Goal: Task Accomplishment & Management: Manage account settings

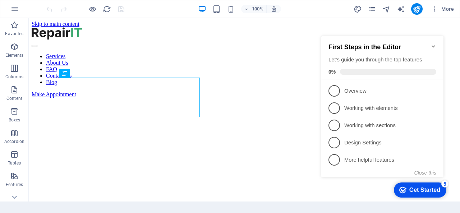
click at [433, 44] on icon "Minimize checklist" at bounding box center [433, 46] width 6 height 6
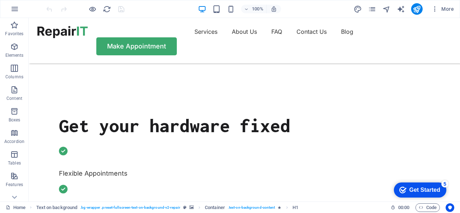
scroll to position [135, 0]
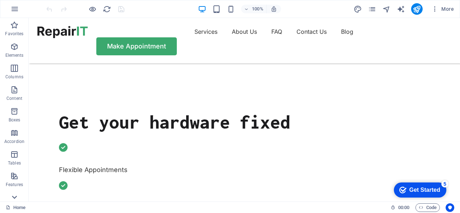
click at [13, 197] on icon at bounding box center [14, 197] width 5 height 3
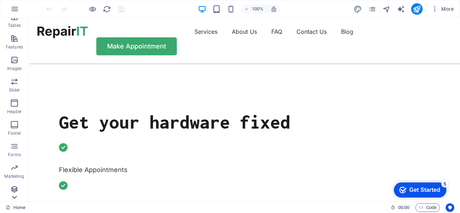
scroll to position [139, 0]
click at [13, 197] on p "Collections" at bounding box center [14, 196] width 22 height 6
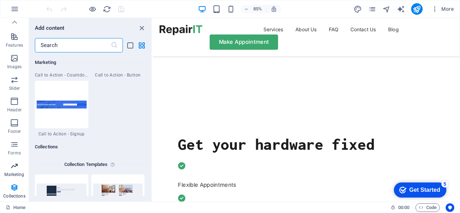
scroll to position [6577, 0]
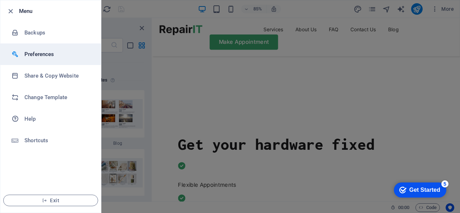
click at [51, 50] on h6 "Preferences" at bounding box center [57, 54] width 66 height 9
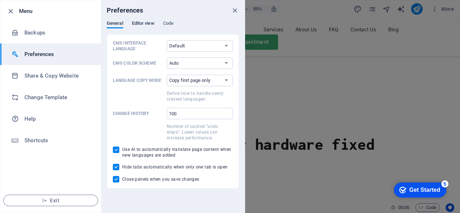
click at [145, 23] on span "Editor view" at bounding box center [143, 24] width 23 height 10
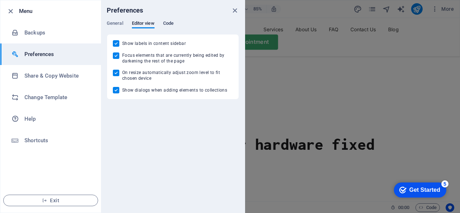
click at [165, 20] on span "Code" at bounding box center [168, 24] width 10 height 10
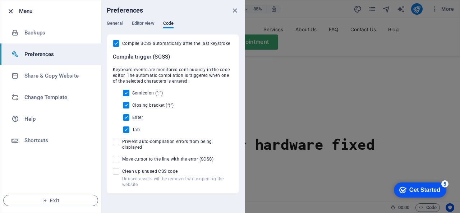
click at [12, 10] on icon "button" at bounding box center [10, 11] width 8 height 8
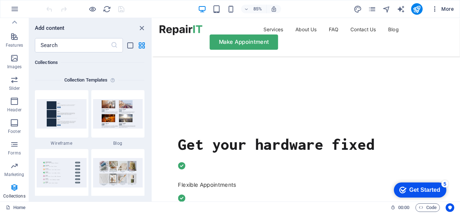
click at [0, 0] on icon "button" at bounding box center [0, 0] width 0 height 0
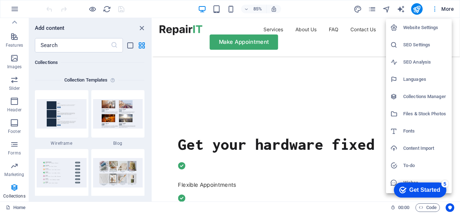
click at [427, 30] on h6 "Website Settings" at bounding box center [425, 27] width 44 height 9
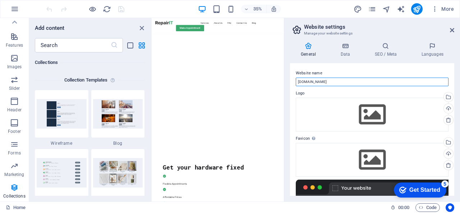
click at [421, 82] on input "[DOMAIN_NAME]" at bounding box center [372, 82] width 153 height 9
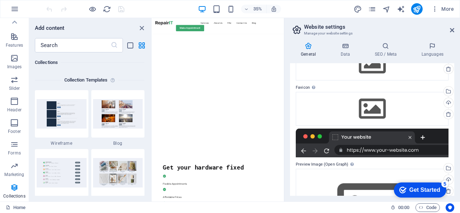
drag, startPoint x: 452, startPoint y: 131, endPoint x: 452, endPoint y: 128, distance: 4.0
click at [452, 128] on div "Website name [DOMAIN_NAME] Logo Drag files here, click to choose files or selec…" at bounding box center [372, 129] width 164 height 133
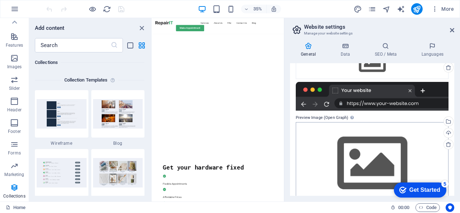
scroll to position [0, 0]
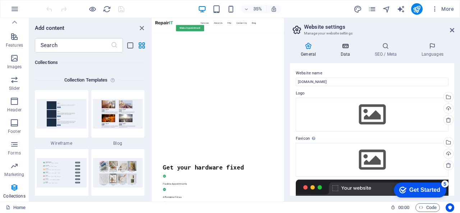
click at [346, 53] on h4 "Data" at bounding box center [346, 49] width 34 height 15
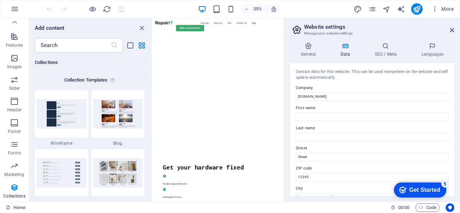
click at [451, 27] on h2 "Website settings" at bounding box center [379, 27] width 150 height 6
